Goal: Task Accomplishment & Management: Manage account settings

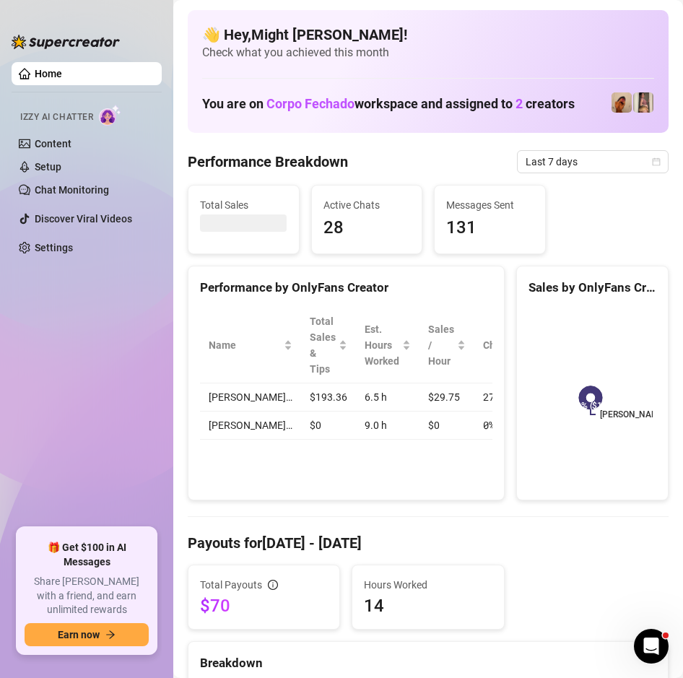
click at [61, 366] on ul "Home Izzy AI Chatter Content Setup Chat Monitoring Discover Viral Videos Settin…" at bounding box center [87, 289] width 150 height 466
click at [103, 310] on ul "Home Izzy AI Chatter Content Setup Chat Monitoring Discover Viral Videos Settin…" at bounding box center [87, 289] width 150 height 466
click at [61, 167] on link "Setup" at bounding box center [48, 167] width 27 height 12
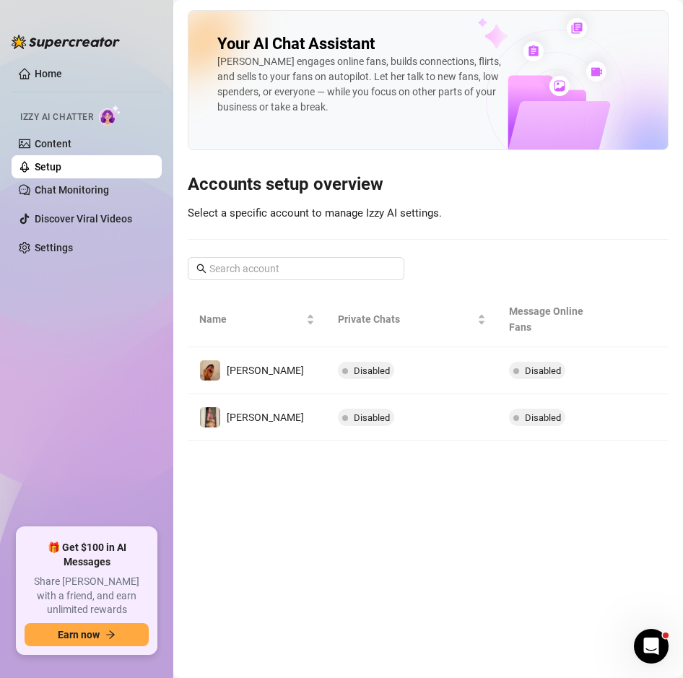
click at [123, 463] on ul "Home Izzy AI Chatter Content Setup Chat Monitoring Discover Viral Videos Settin…" at bounding box center [87, 289] width 150 height 466
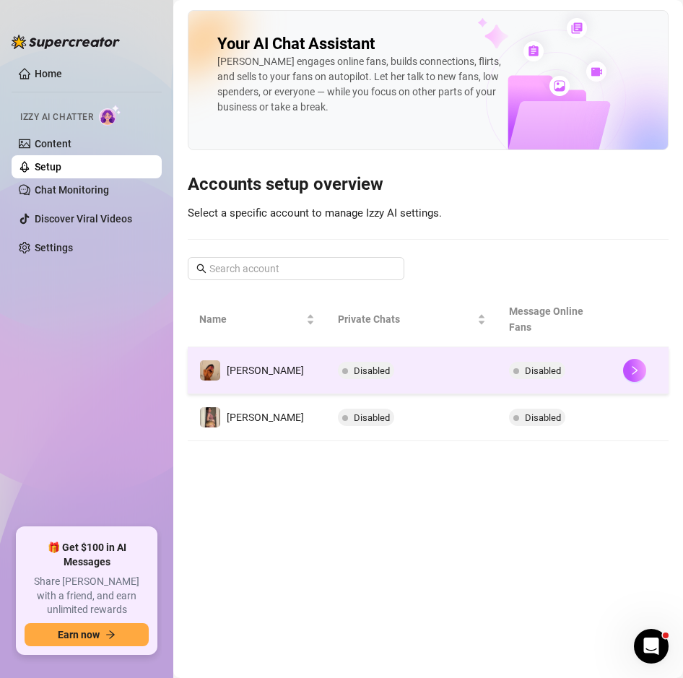
click at [354, 365] on span "Disabled" at bounding box center [372, 370] width 36 height 11
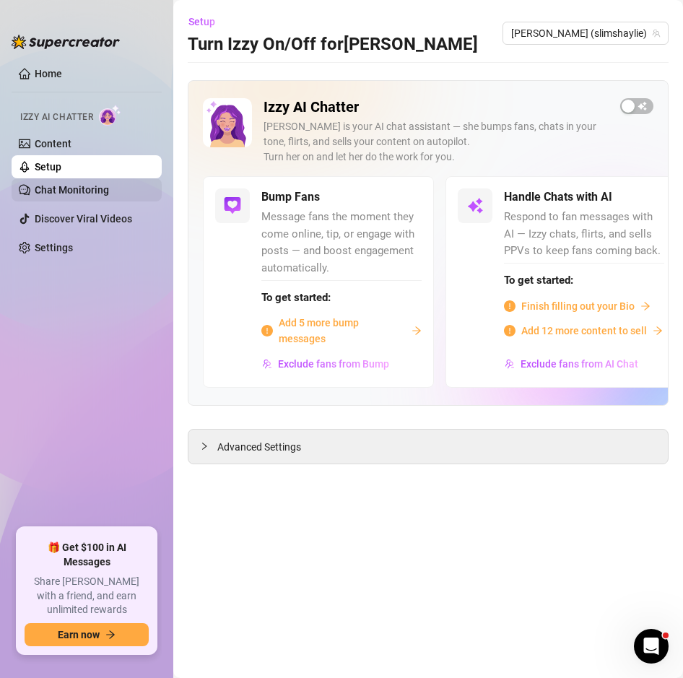
click at [88, 184] on link "Chat Monitoring" at bounding box center [72, 190] width 74 height 12
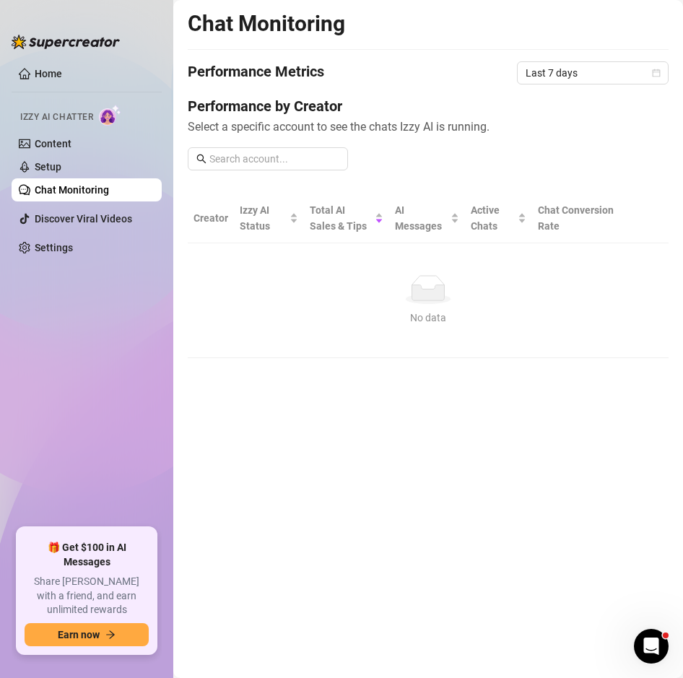
click at [123, 304] on ul "Home Izzy AI Chatter Content Setup Chat Monitoring Discover Viral Videos Settin…" at bounding box center [87, 289] width 150 height 466
click at [87, 418] on ul "Home Izzy AI Chatter Content Setup Chat Monitoring Discover Viral Videos Settin…" at bounding box center [87, 289] width 150 height 466
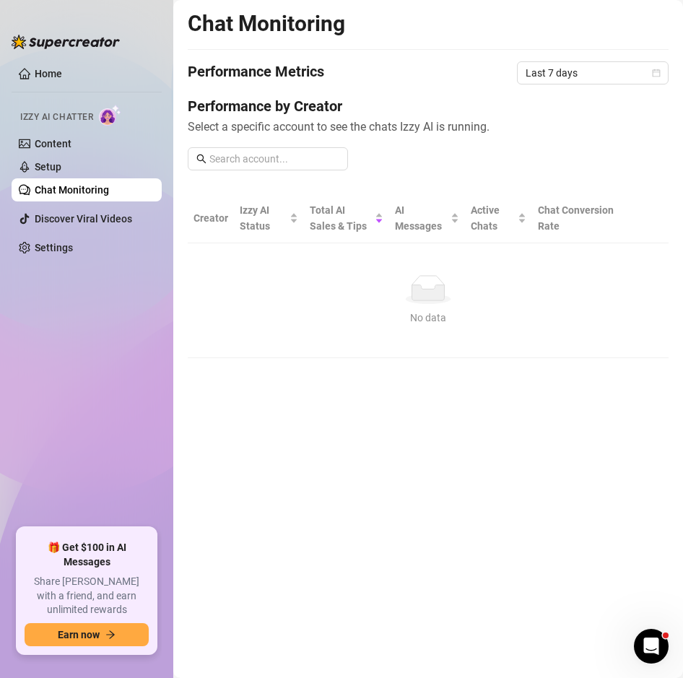
click at [87, 418] on ul "Home Izzy AI Chatter Content Setup Chat Monitoring Discover Viral Videos Settin…" at bounding box center [87, 289] width 150 height 466
click at [70, 243] on link "Settings" at bounding box center [54, 248] width 38 height 12
